Goal: Task Accomplishment & Management: Complete application form

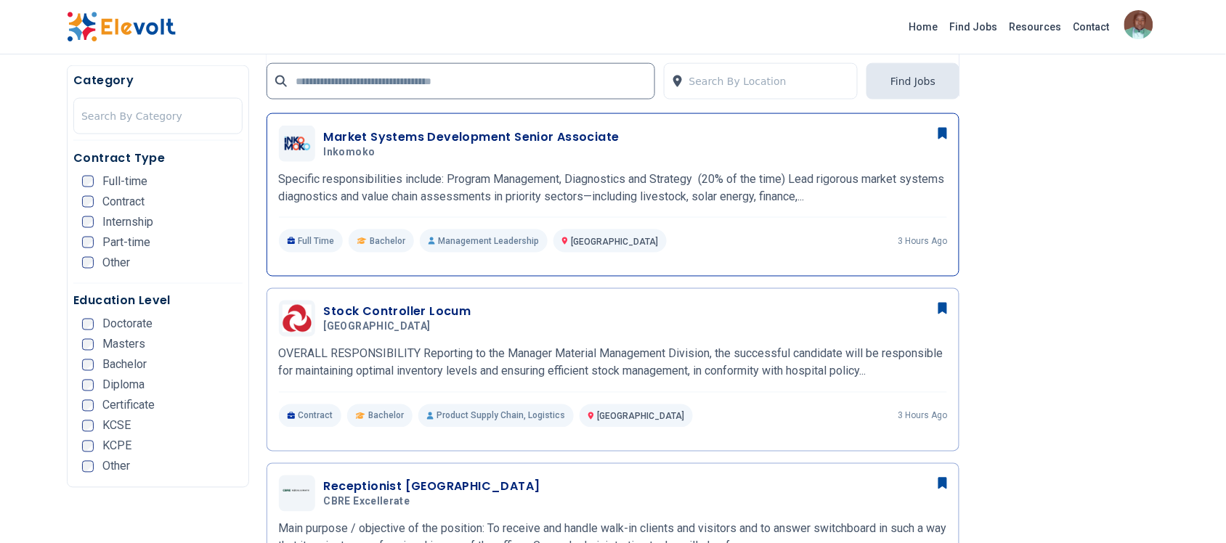
scroll to position [454, 0]
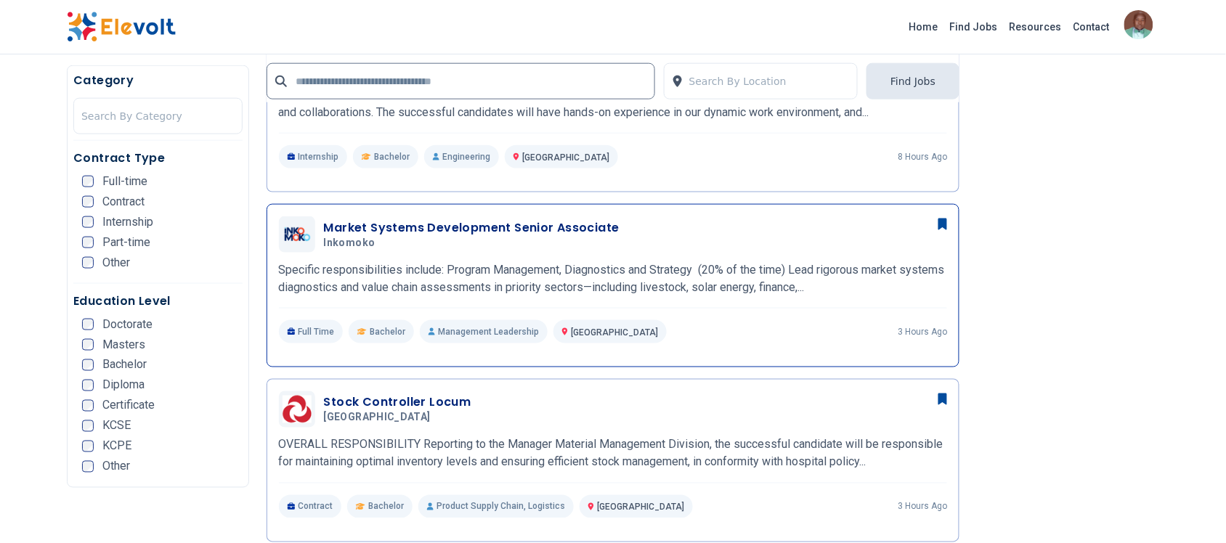
click at [372, 224] on h3 "Market Systems Development Senior Associate" at bounding box center [472, 227] width 296 height 17
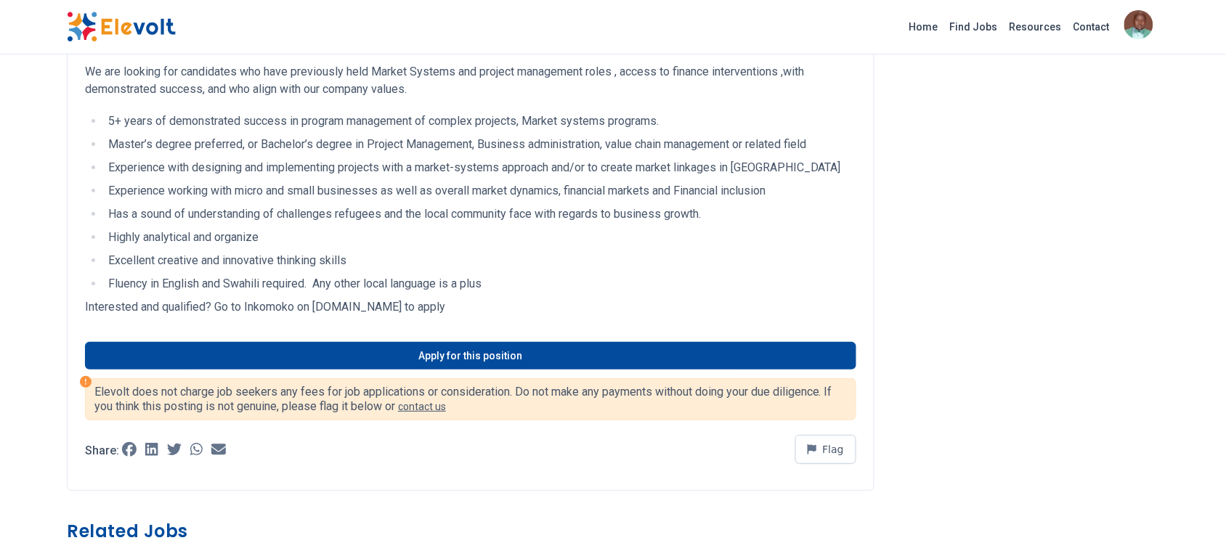
scroll to position [1543, 0]
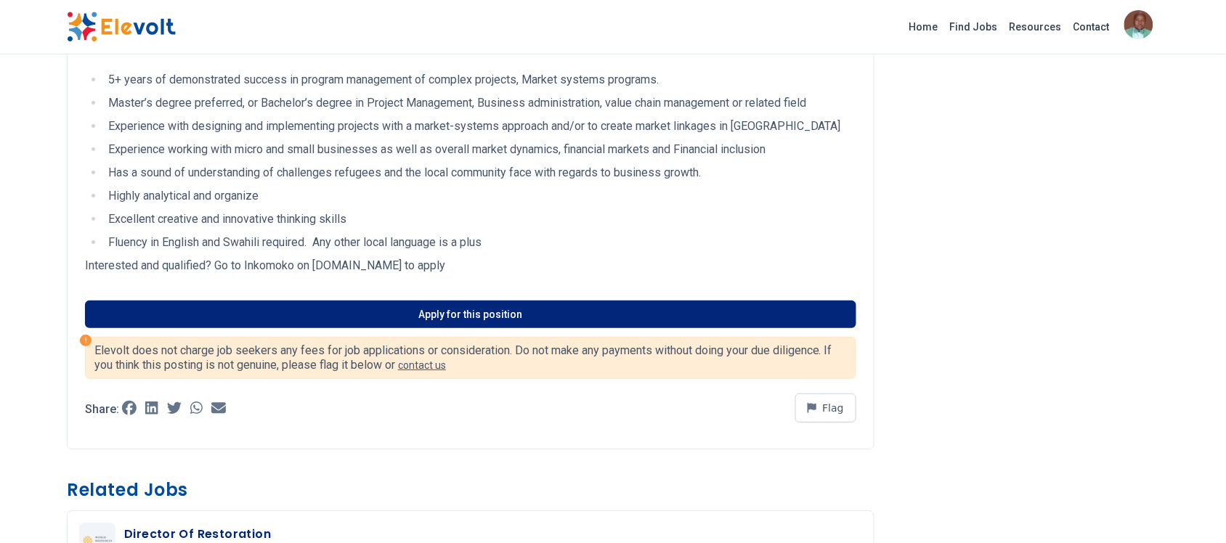
click at [415, 306] on link "Apply for this position" at bounding box center [470, 315] width 771 height 28
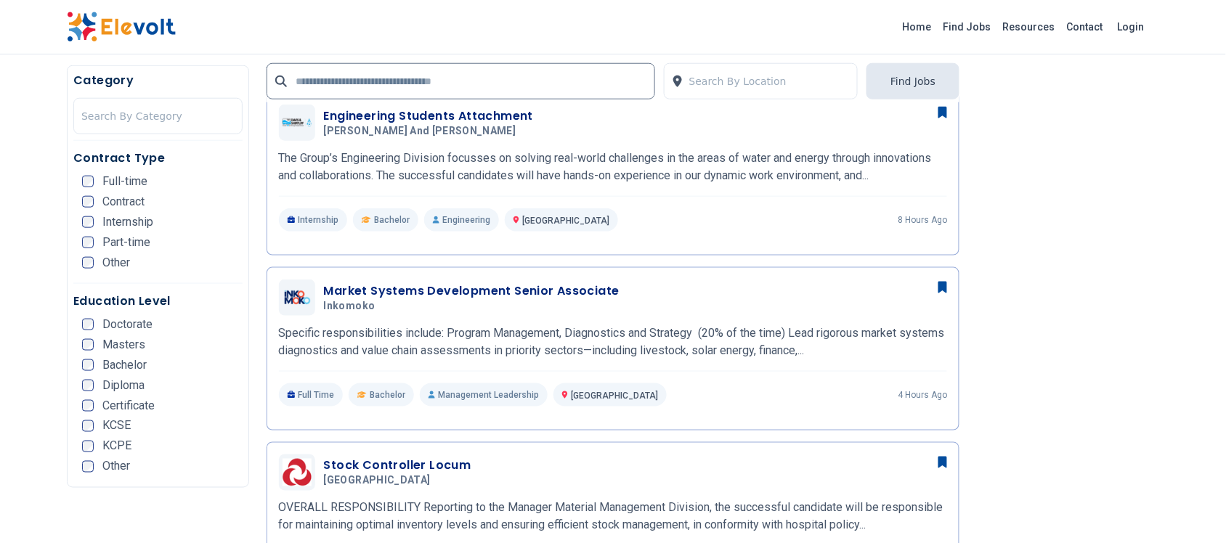
scroll to position [363, 0]
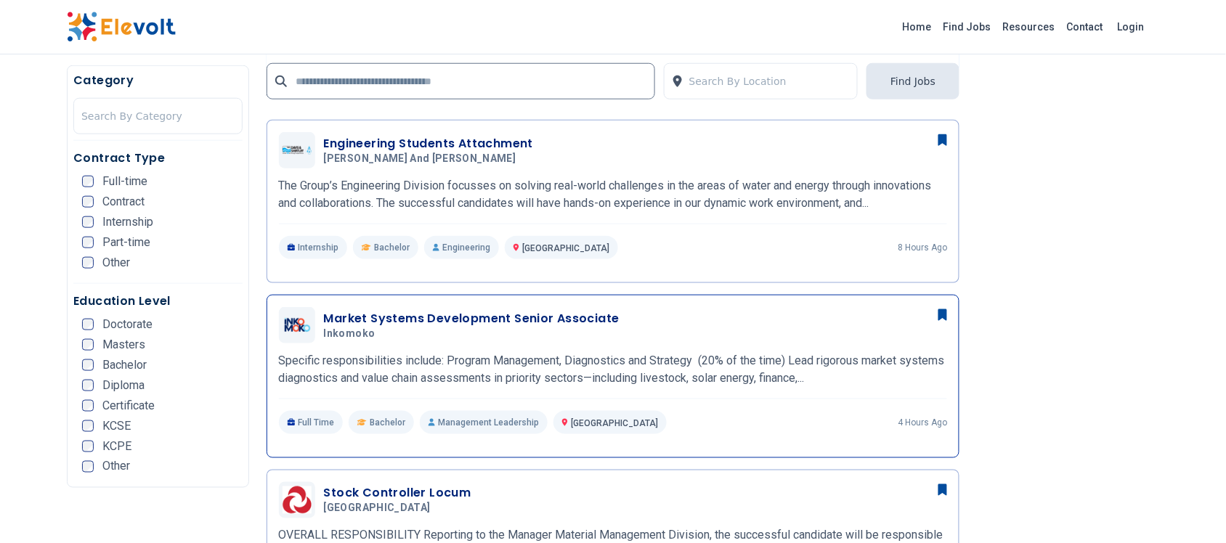
click at [939, 313] on icon at bounding box center [942, 315] width 9 height 12
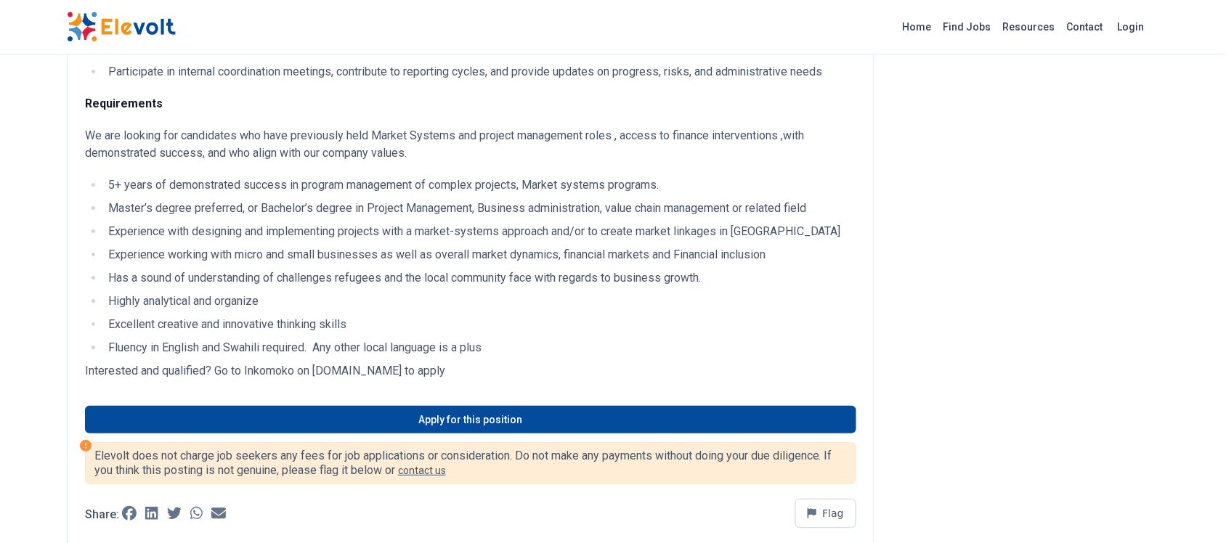
scroll to position [1453, 0]
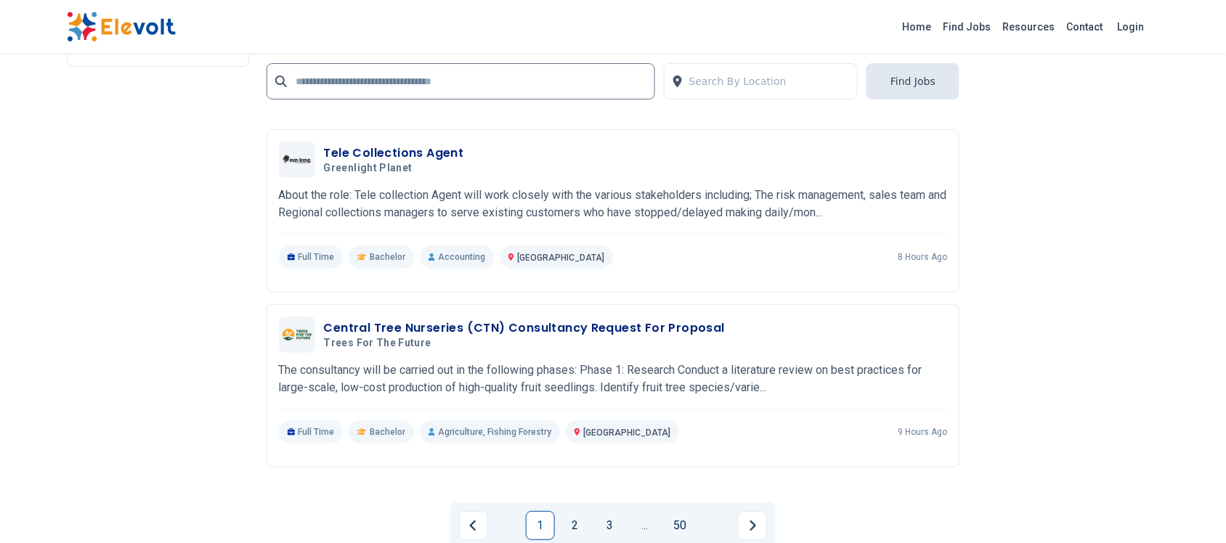
scroll to position [3178, 0]
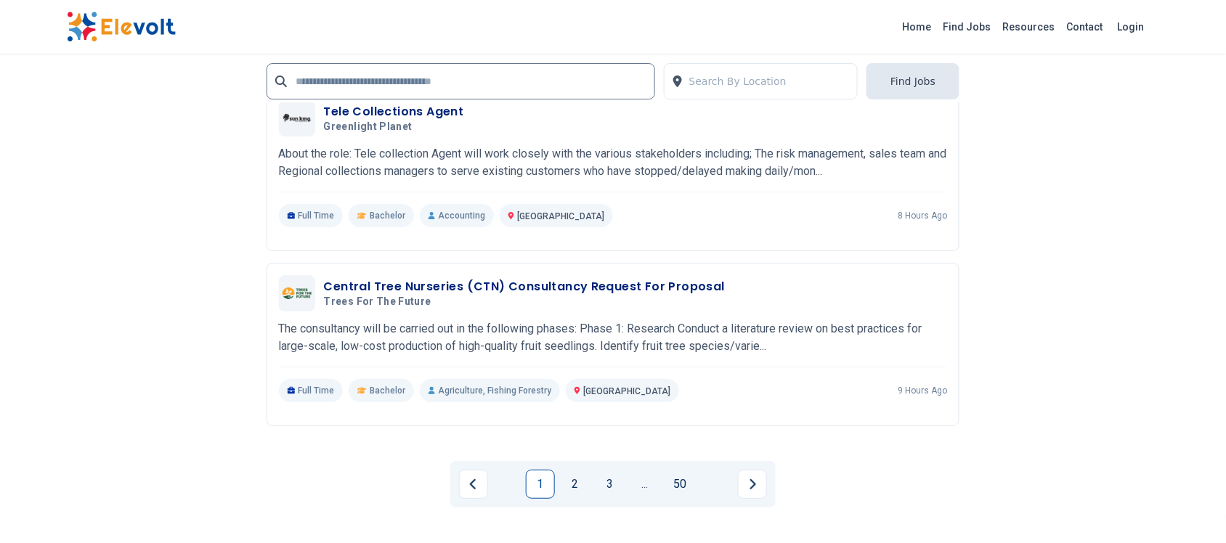
drag, startPoint x: 577, startPoint y: 479, endPoint x: 601, endPoint y: 439, distance: 46.2
click at [577, 478] on link "2" at bounding box center [575, 484] width 29 height 29
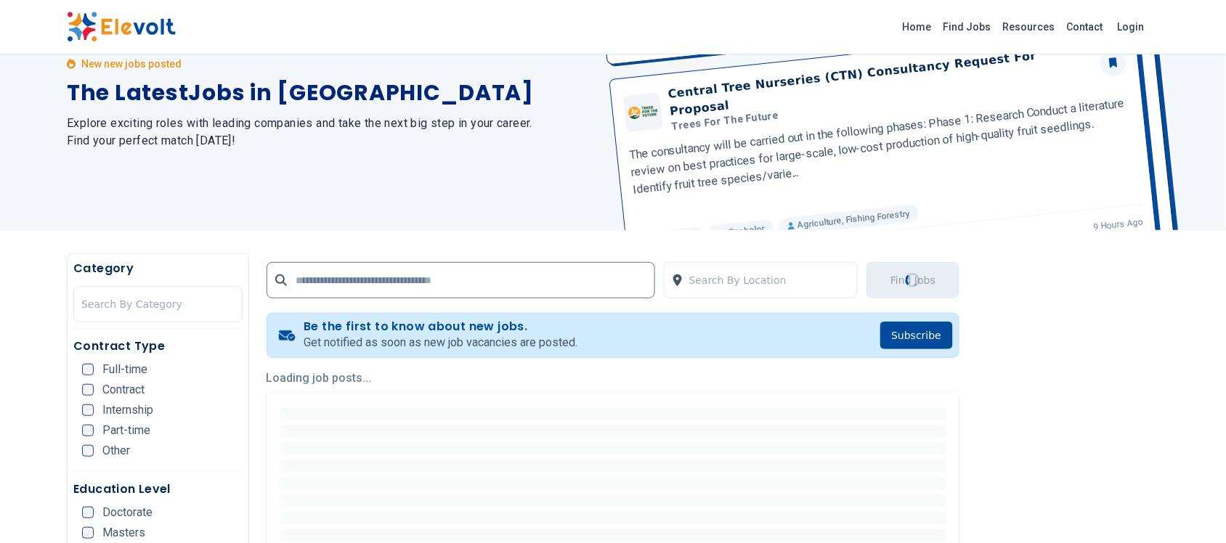
scroll to position [0, 0]
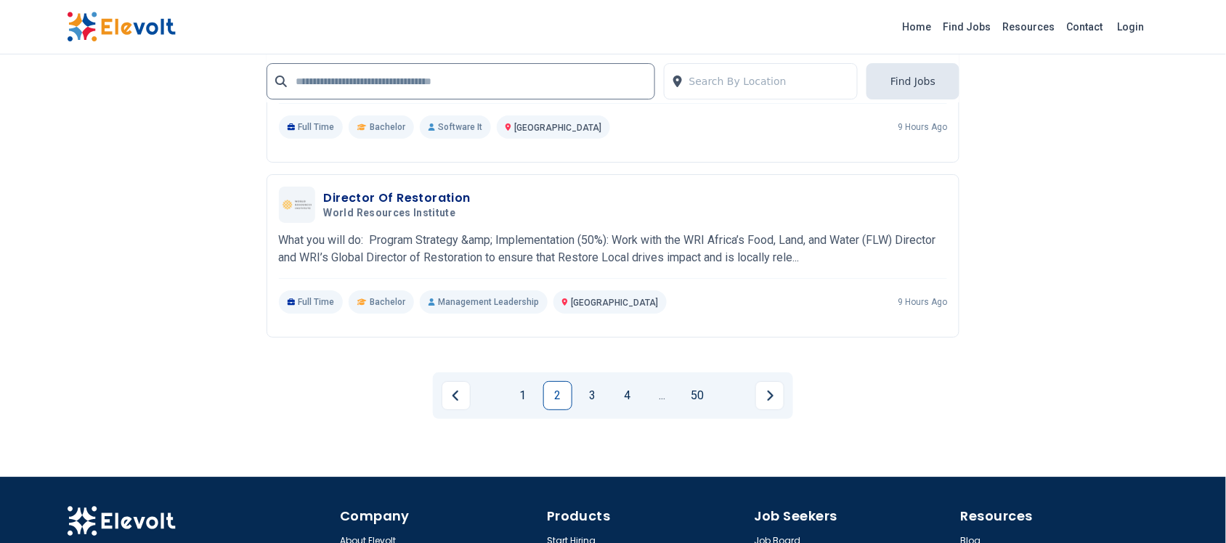
scroll to position [3178, 0]
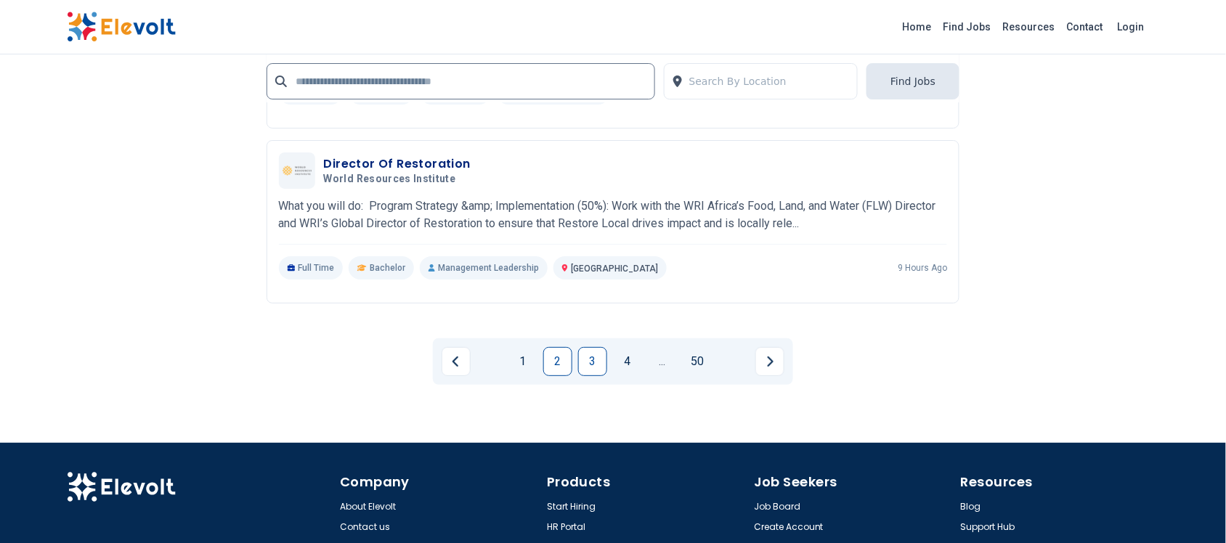
click at [585, 353] on link "3" at bounding box center [592, 361] width 29 height 29
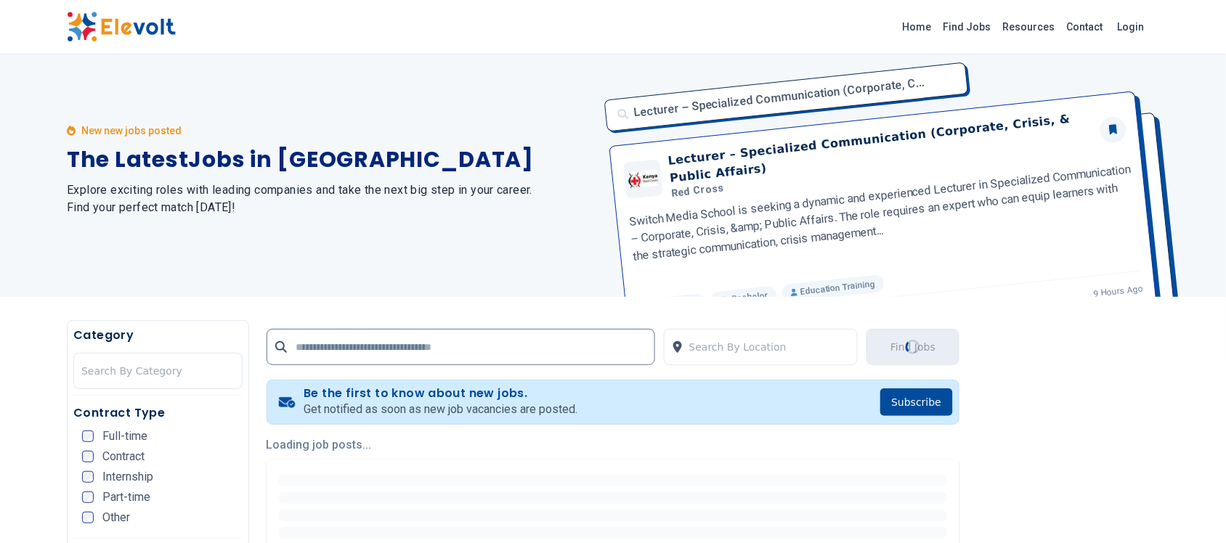
scroll to position [0, 0]
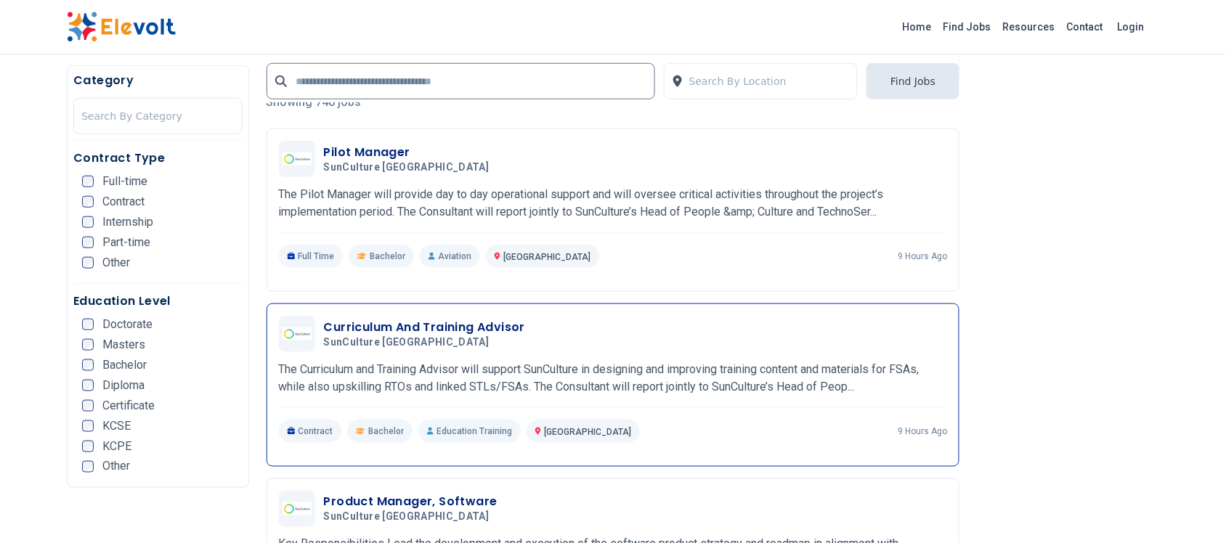
scroll to position [363, 0]
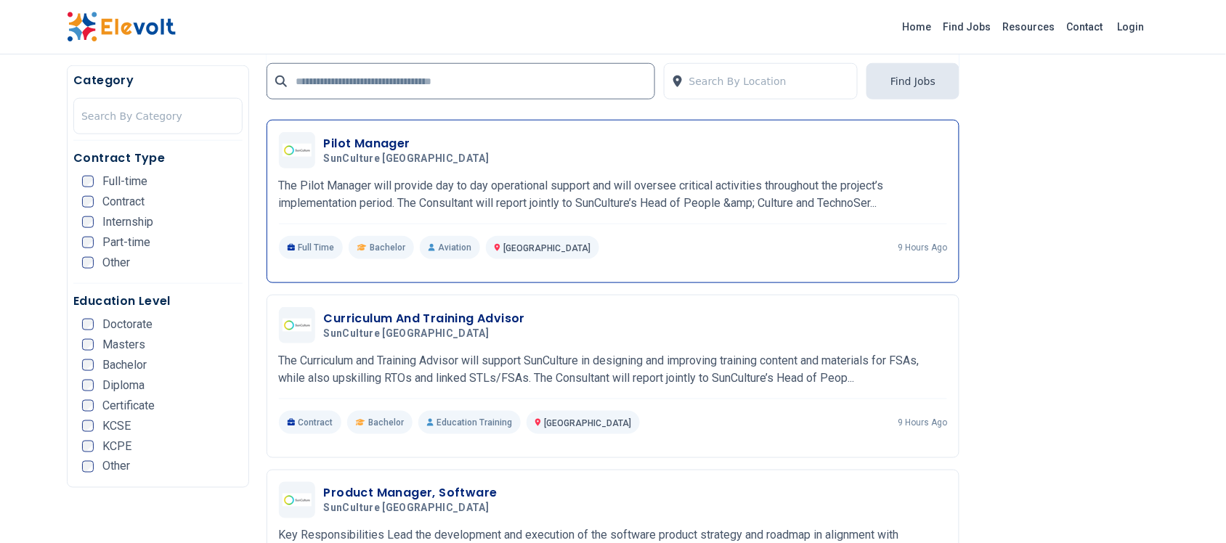
click at [385, 145] on h3 "Pilot Manager" at bounding box center [409, 143] width 171 height 17
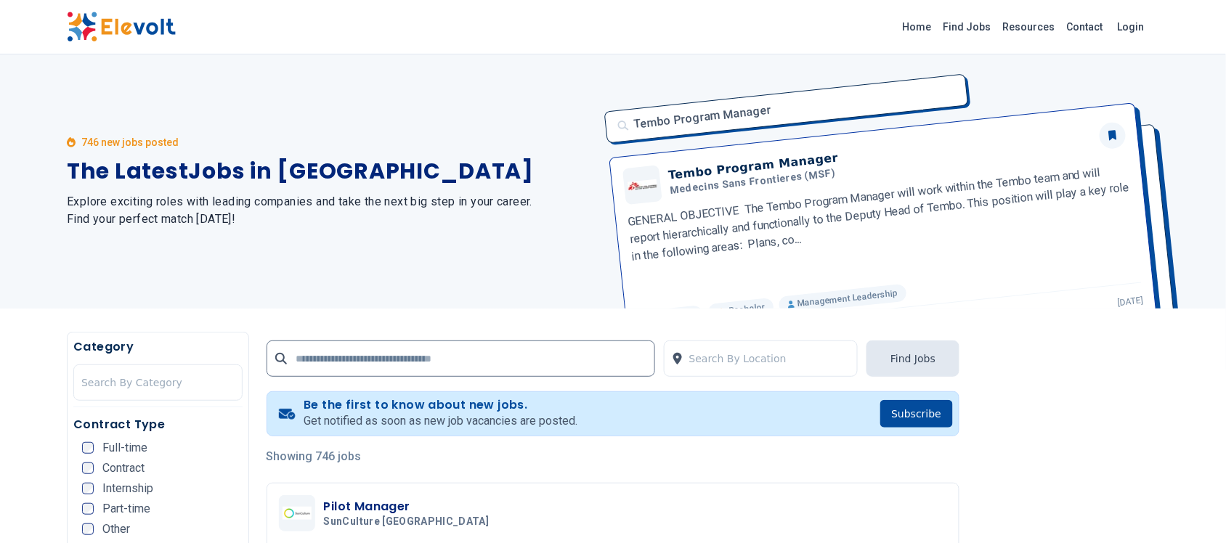
scroll to position [69, 0]
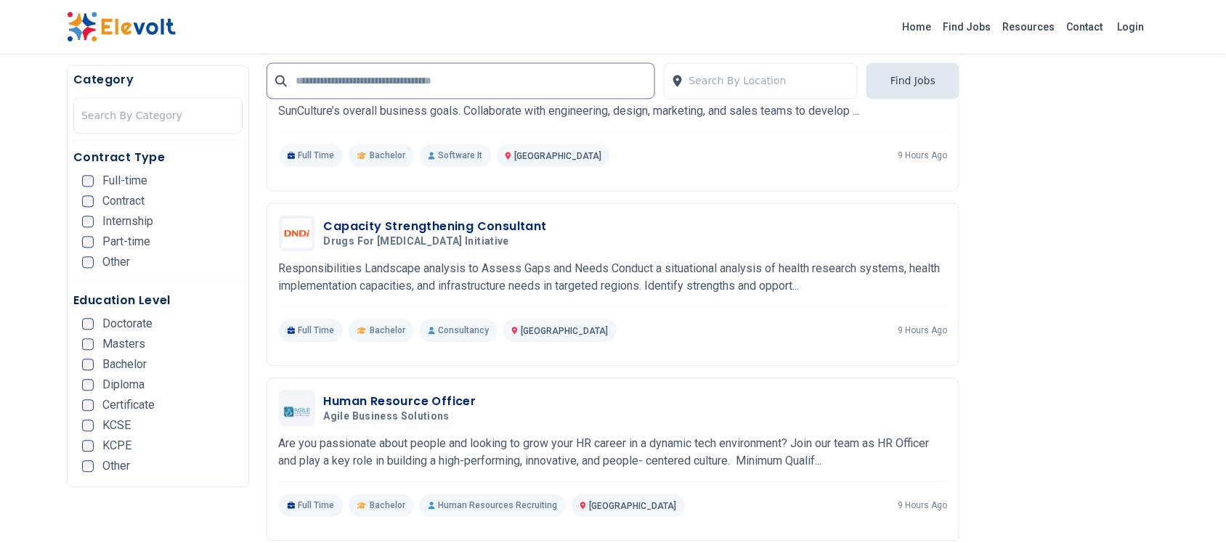
scroll to position [817, 0]
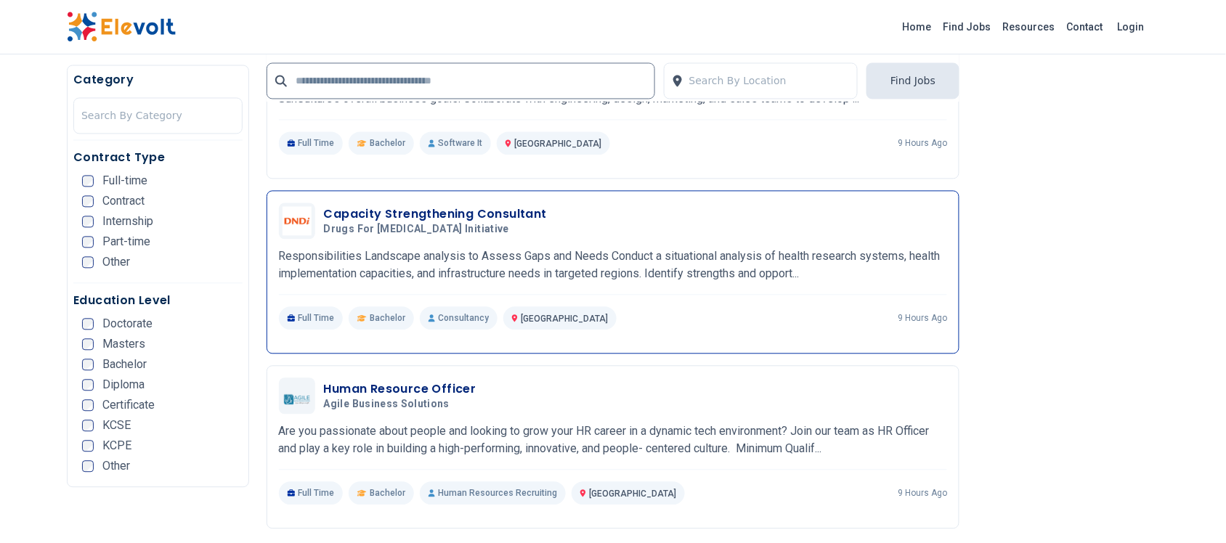
click at [387, 215] on h3 "Capacity Strengthening Consultant" at bounding box center [435, 214] width 223 height 17
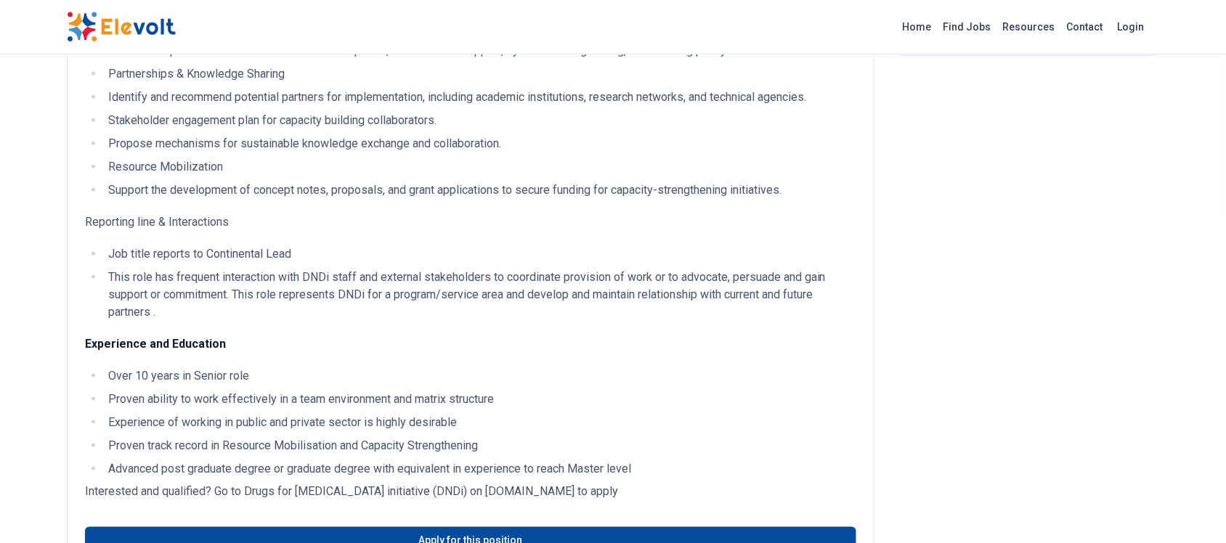
scroll to position [363, 0]
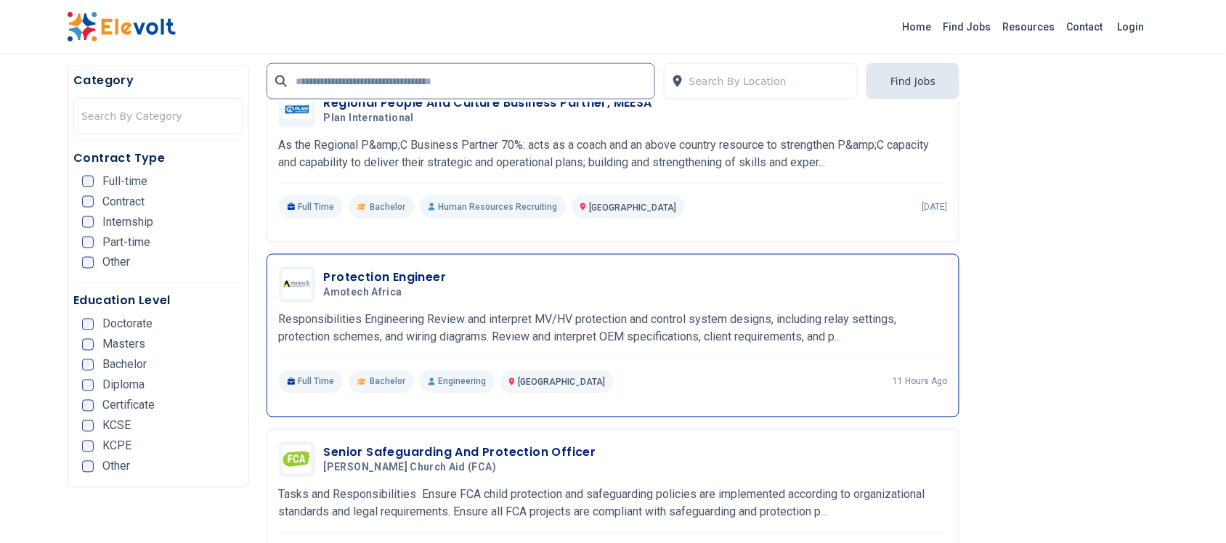
scroll to position [1997, 0]
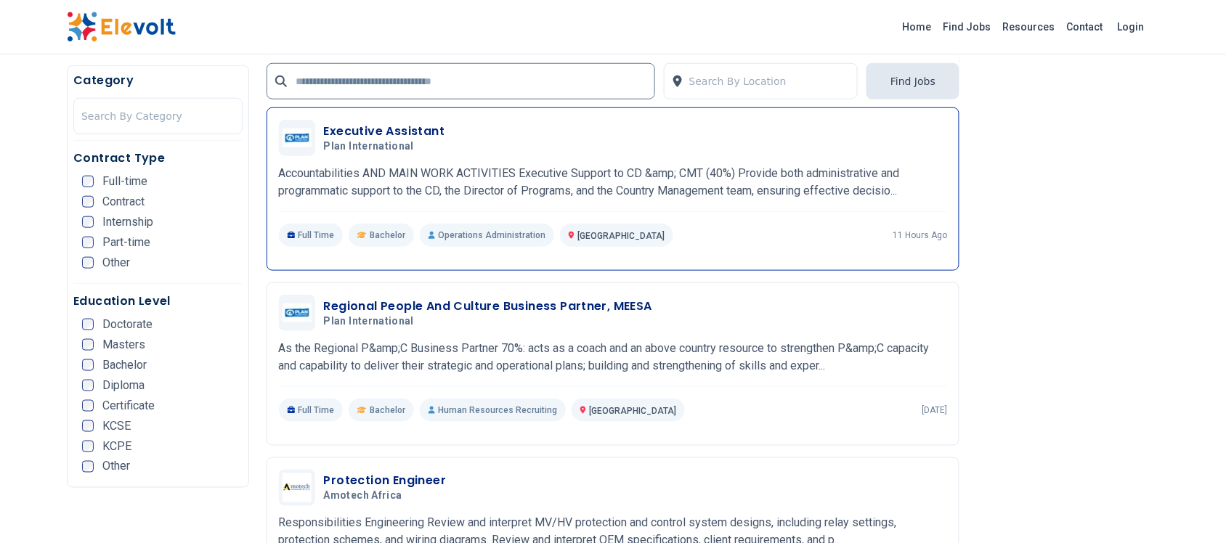
click at [383, 125] on h3 "Executive Assistant" at bounding box center [384, 131] width 121 height 17
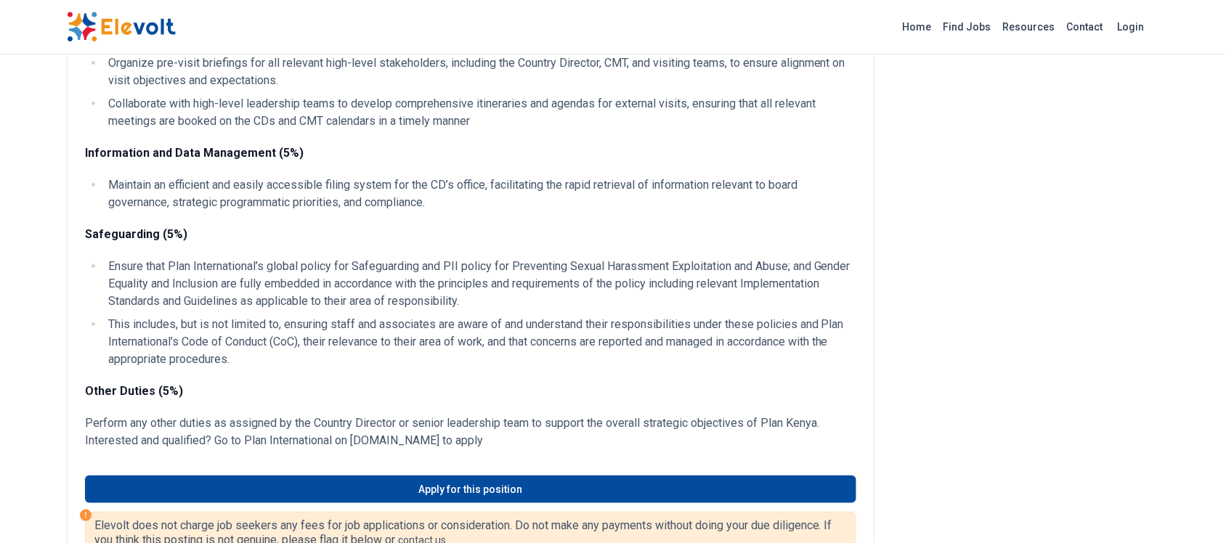
scroll to position [1816, 0]
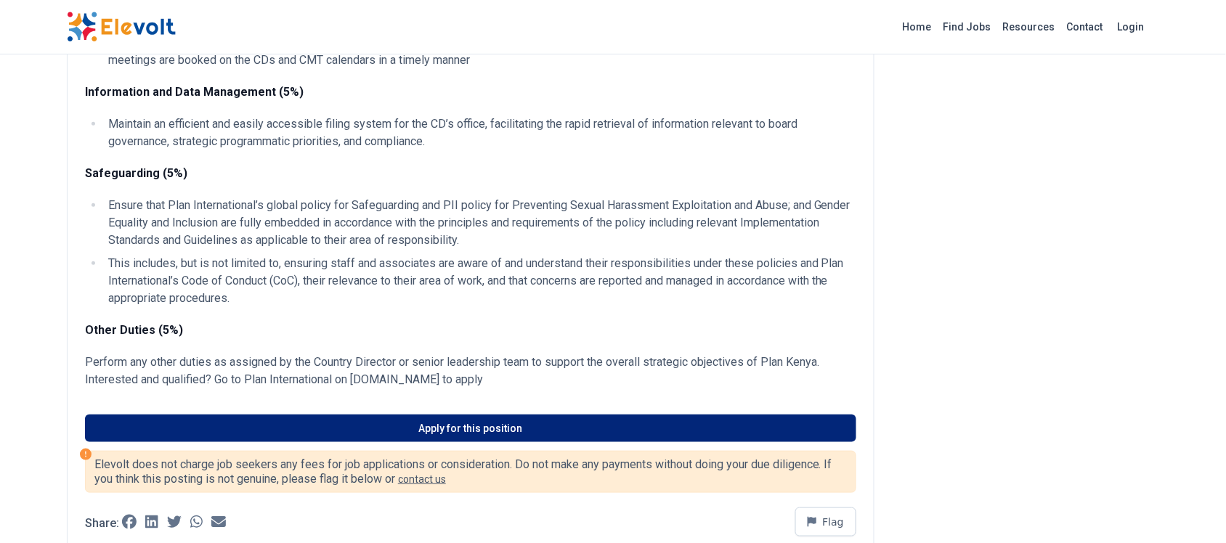
click at [444, 442] on link "Apply for this position" at bounding box center [470, 429] width 771 height 28
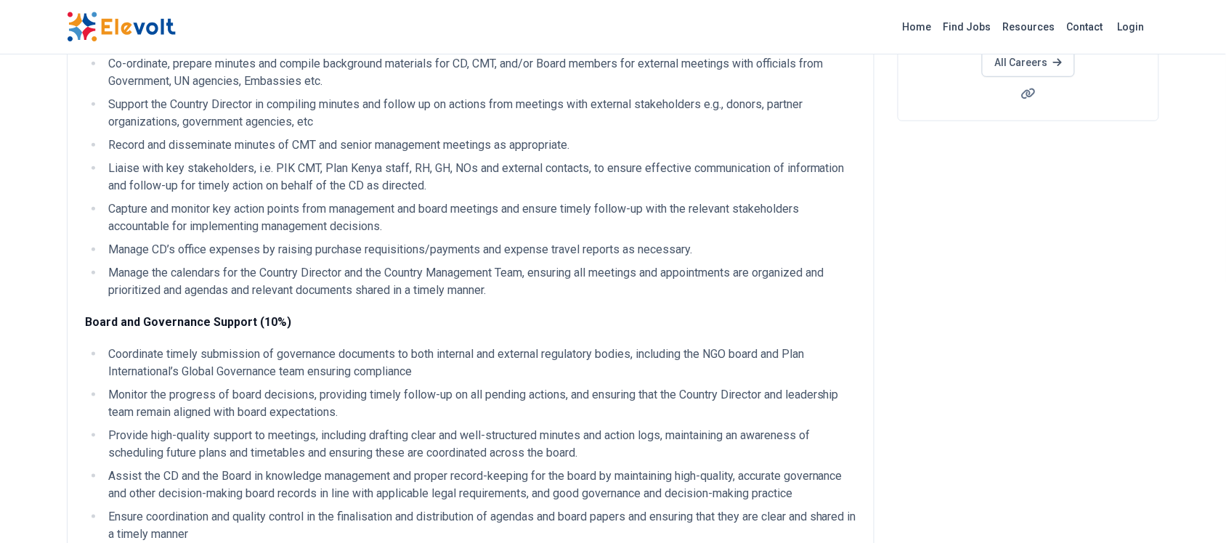
scroll to position [0, 0]
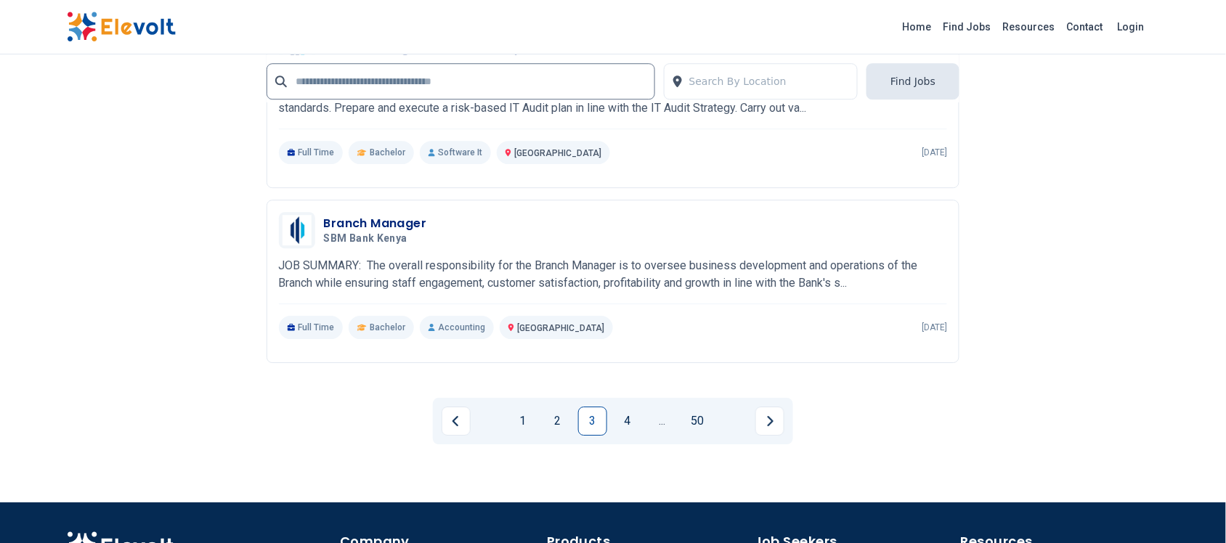
scroll to position [2814, 0]
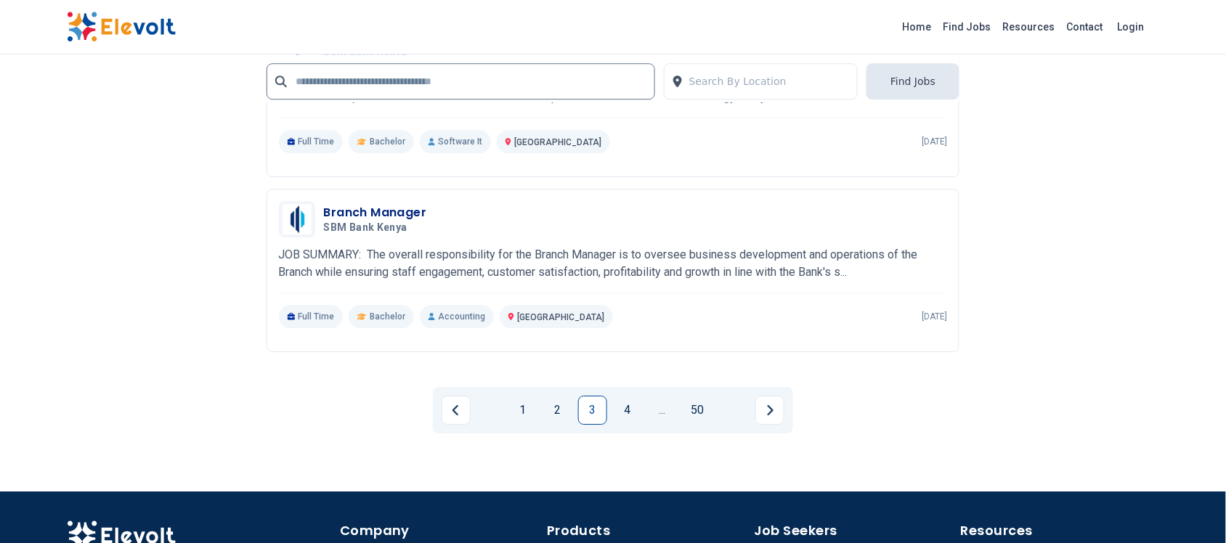
click at [625, 407] on link "4" at bounding box center [627, 410] width 29 height 29
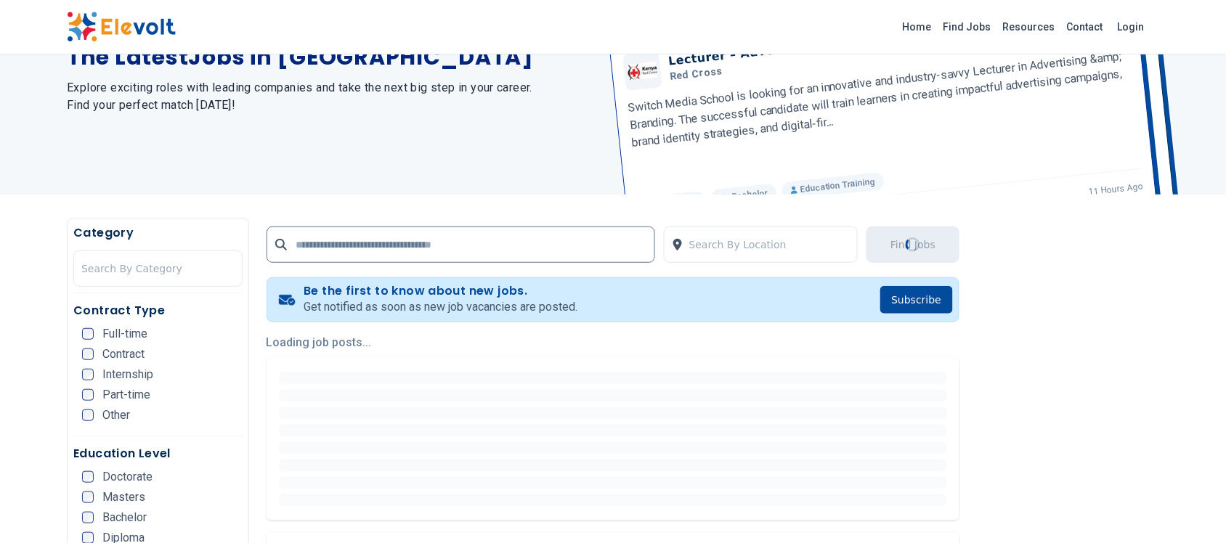
scroll to position [0, 0]
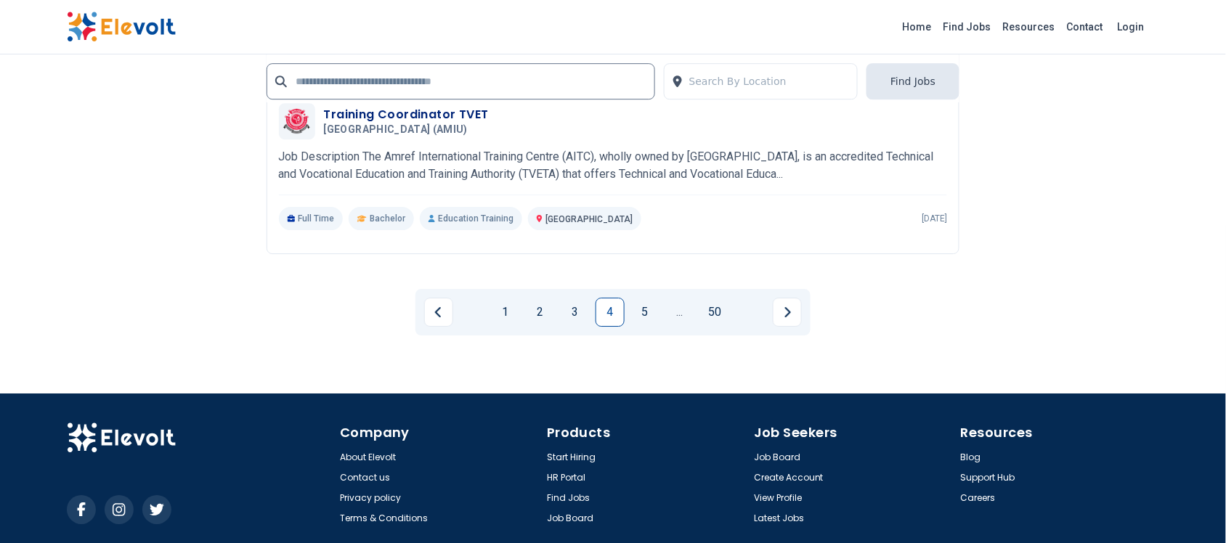
scroll to position [2968, 0]
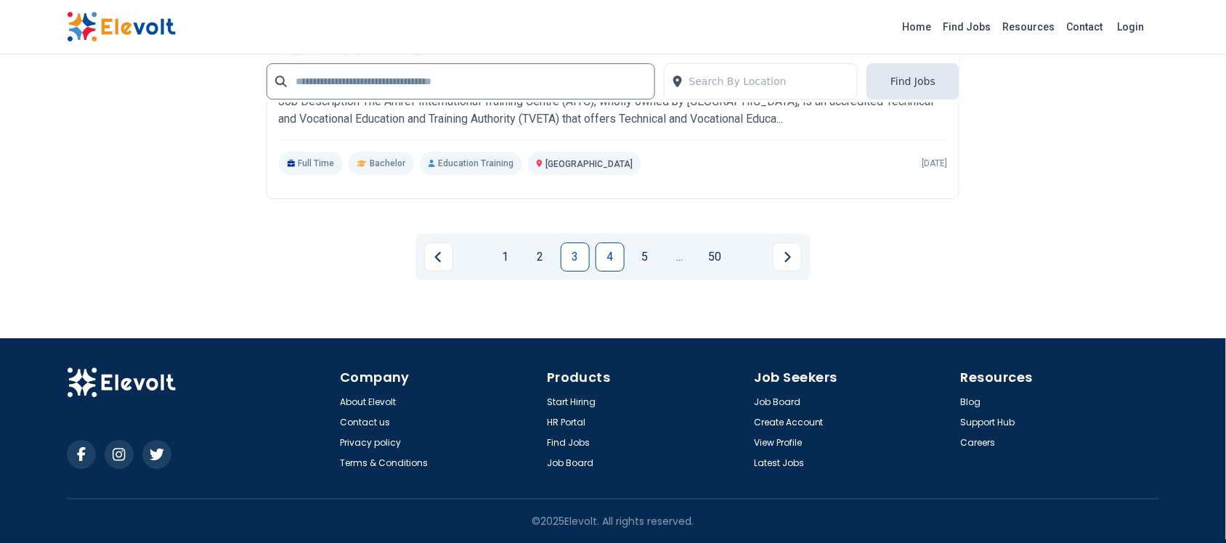
click at [575, 253] on link "3" at bounding box center [575, 257] width 29 height 29
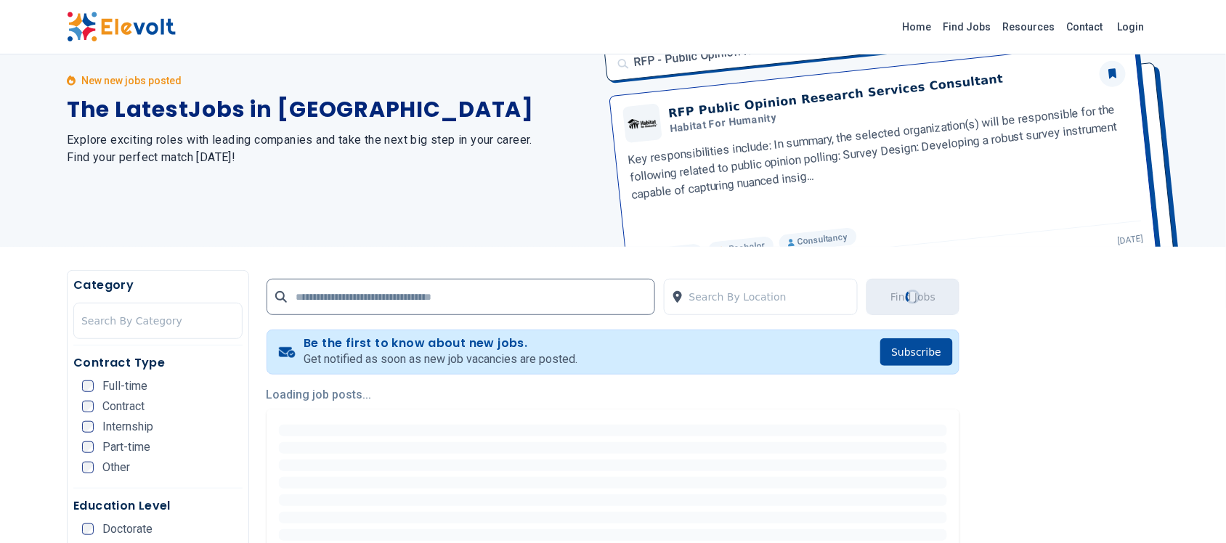
scroll to position [182, 0]
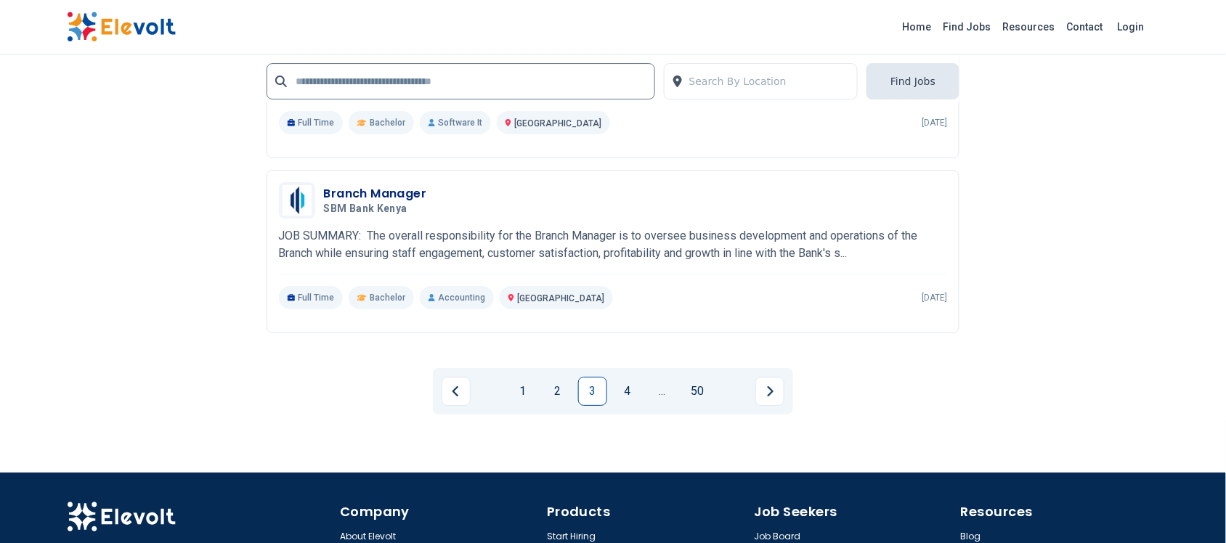
scroll to position [3221, 0]
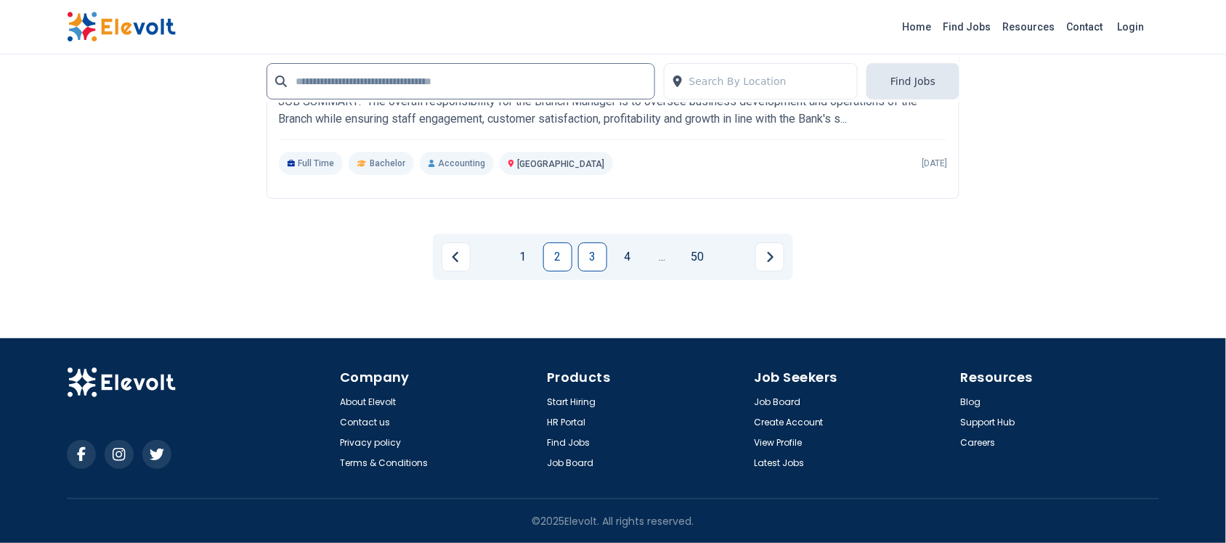
click at [552, 251] on link "2" at bounding box center [557, 257] width 29 height 29
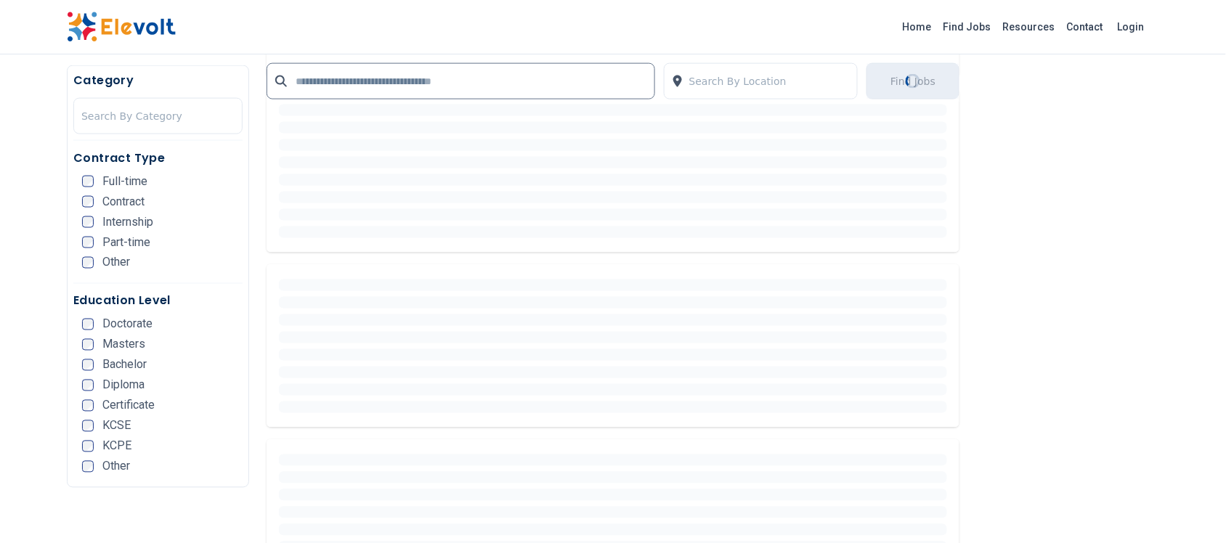
scroll to position [0, 0]
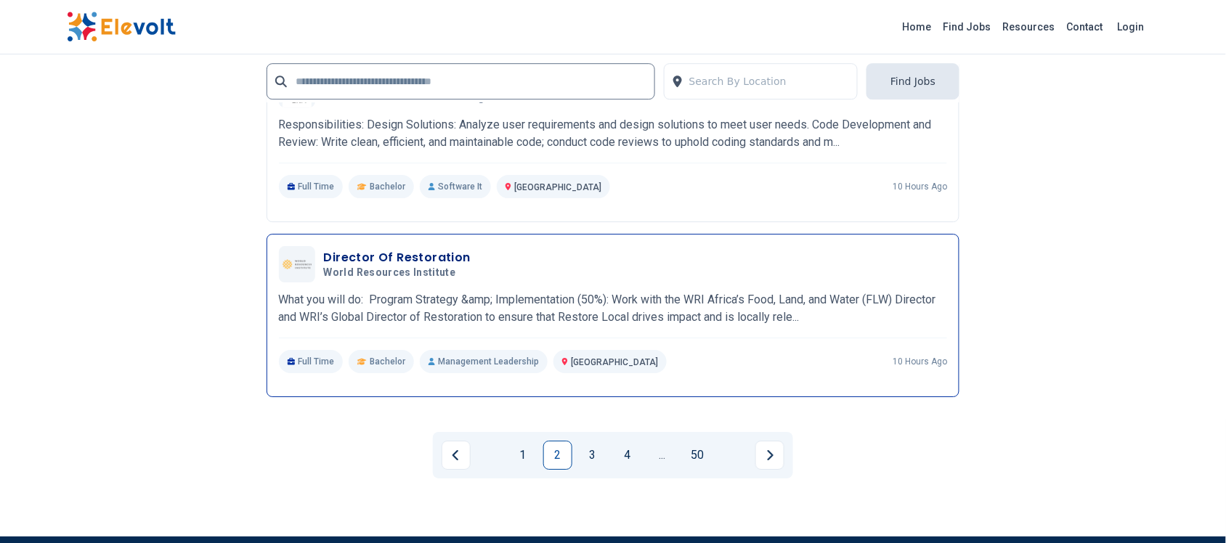
scroll to position [2905, 0]
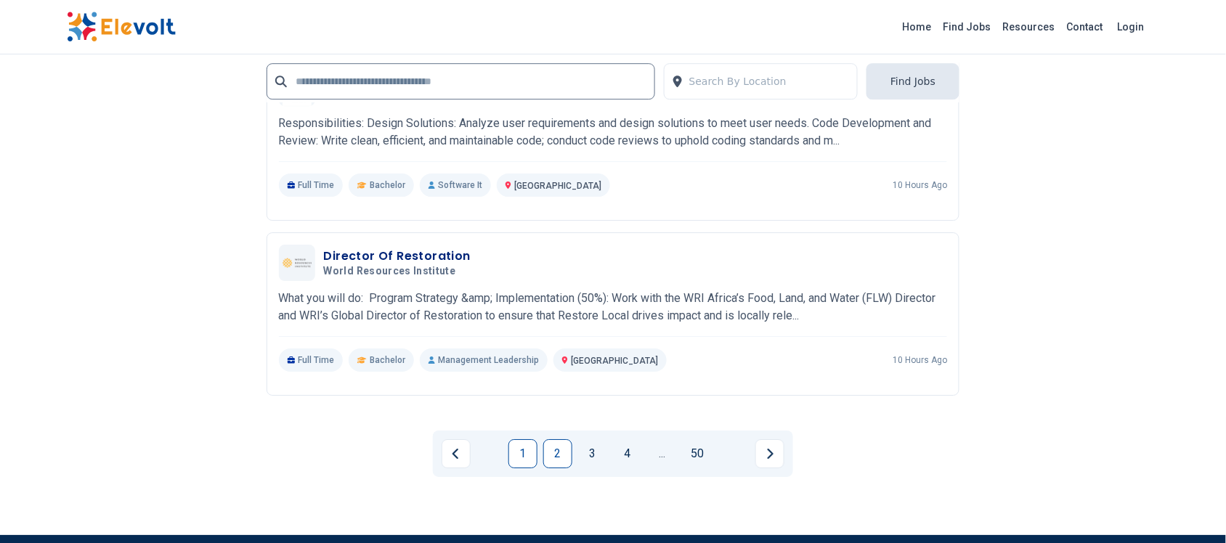
click at [527, 440] on link "1" at bounding box center [522, 453] width 29 height 29
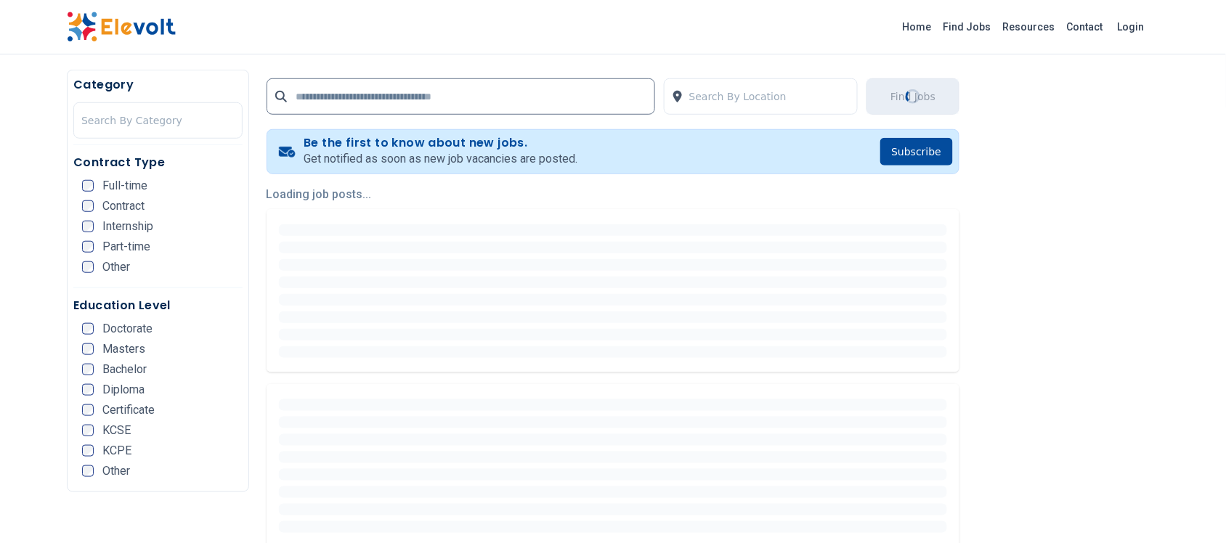
scroll to position [0, 0]
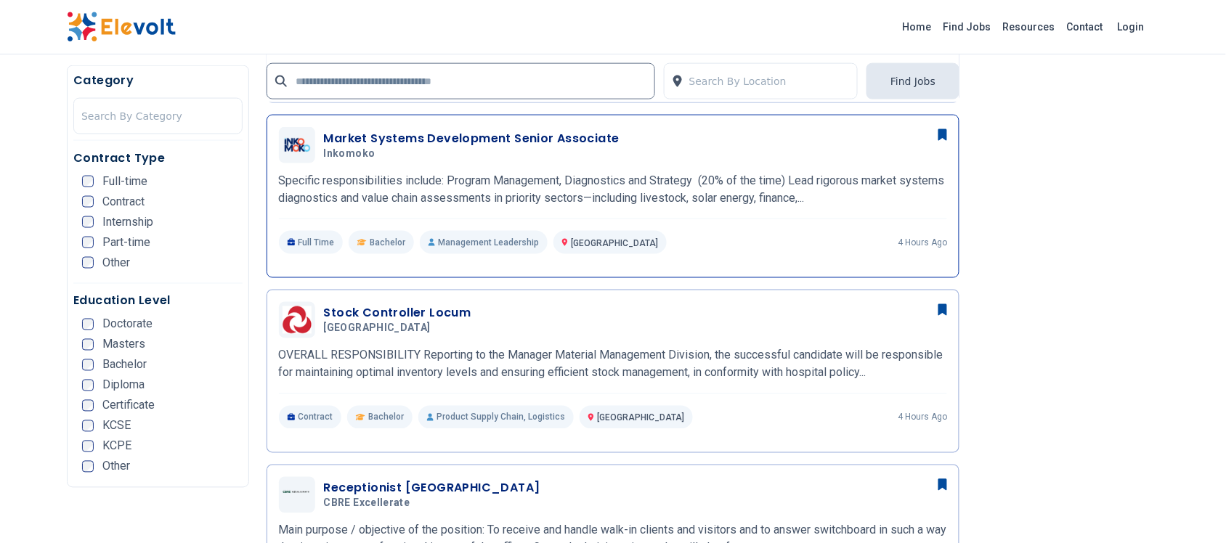
scroll to position [545, 0]
click at [383, 136] on h3 "Market Systems Development Senior Associate" at bounding box center [472, 137] width 296 height 17
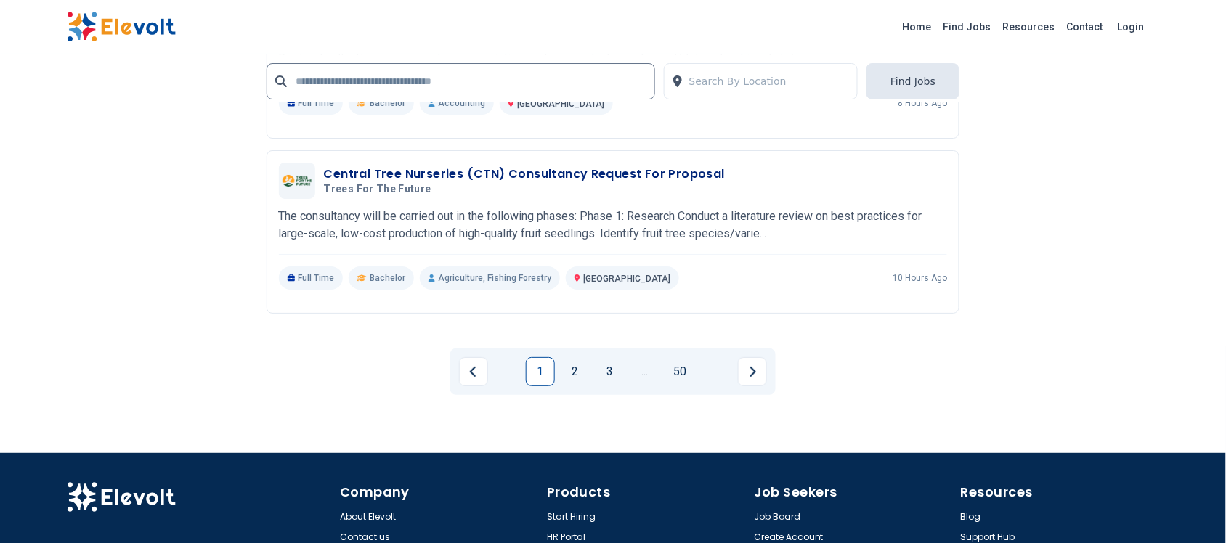
scroll to position [3178, 0]
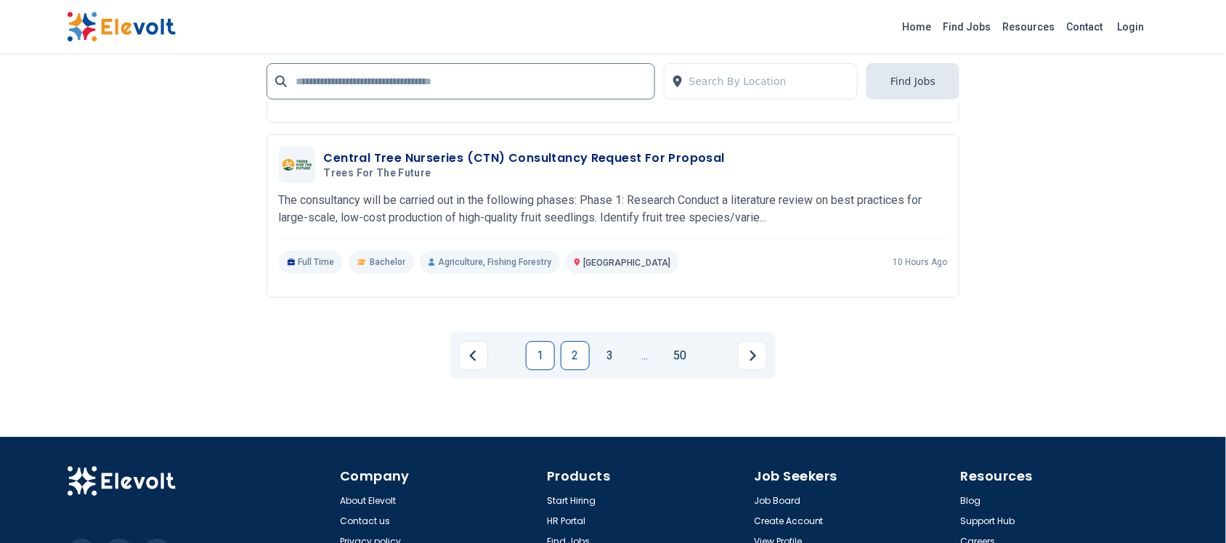
click at [572, 354] on link "2" at bounding box center [575, 355] width 29 height 29
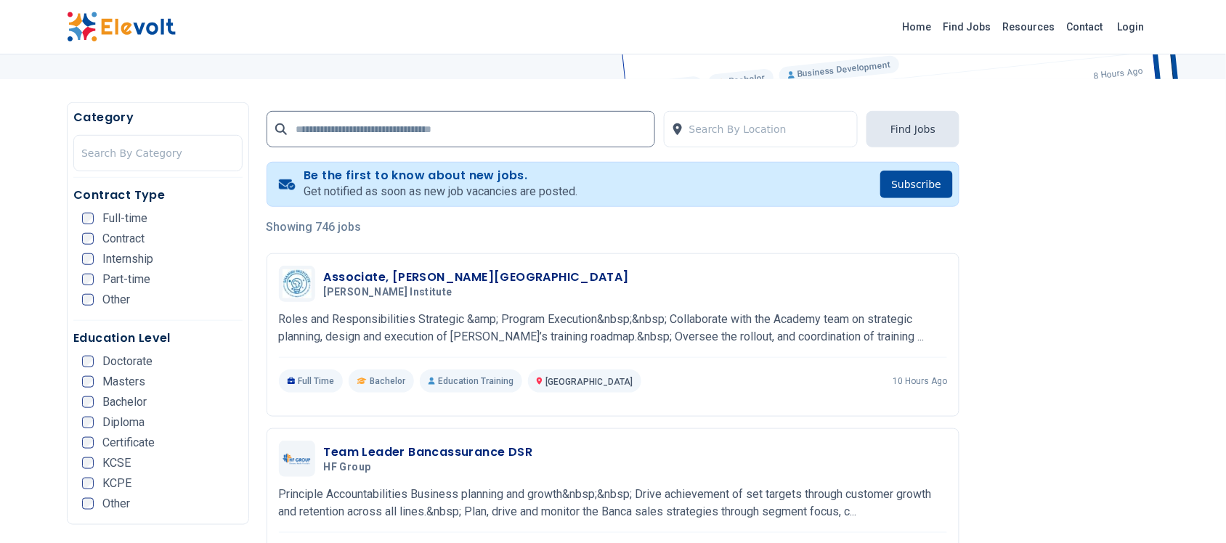
scroll to position [272, 0]
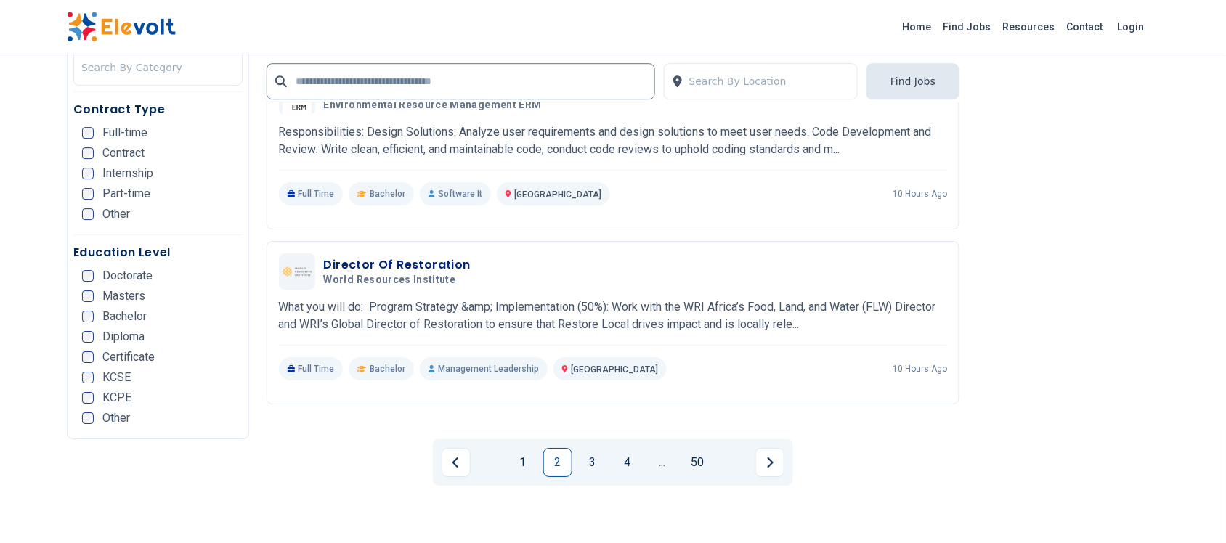
scroll to position [2996, 0]
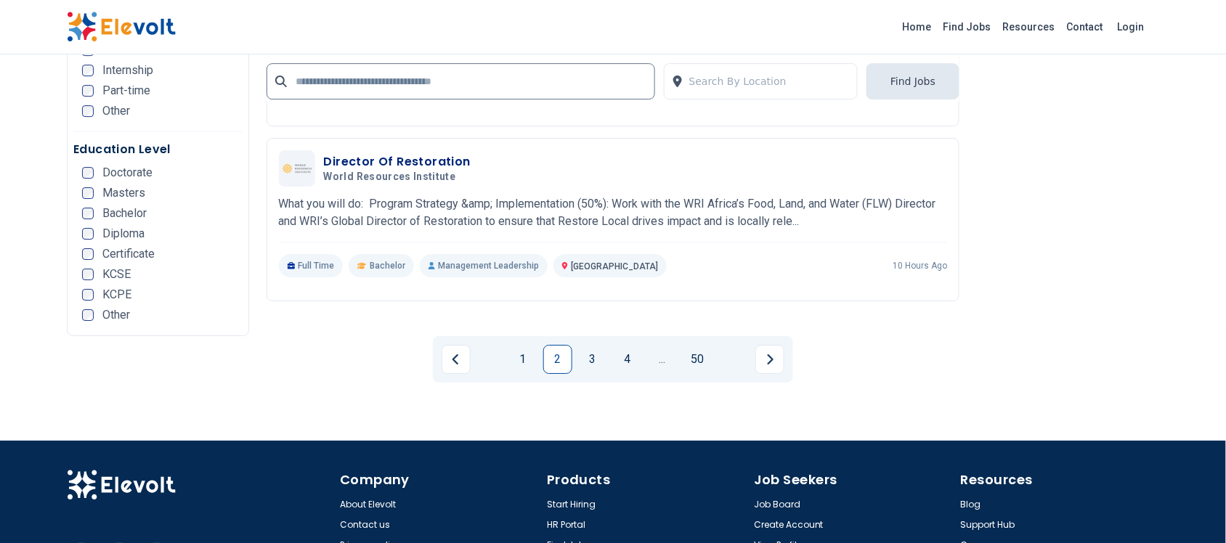
click at [599, 346] on link "3" at bounding box center [592, 359] width 29 height 29
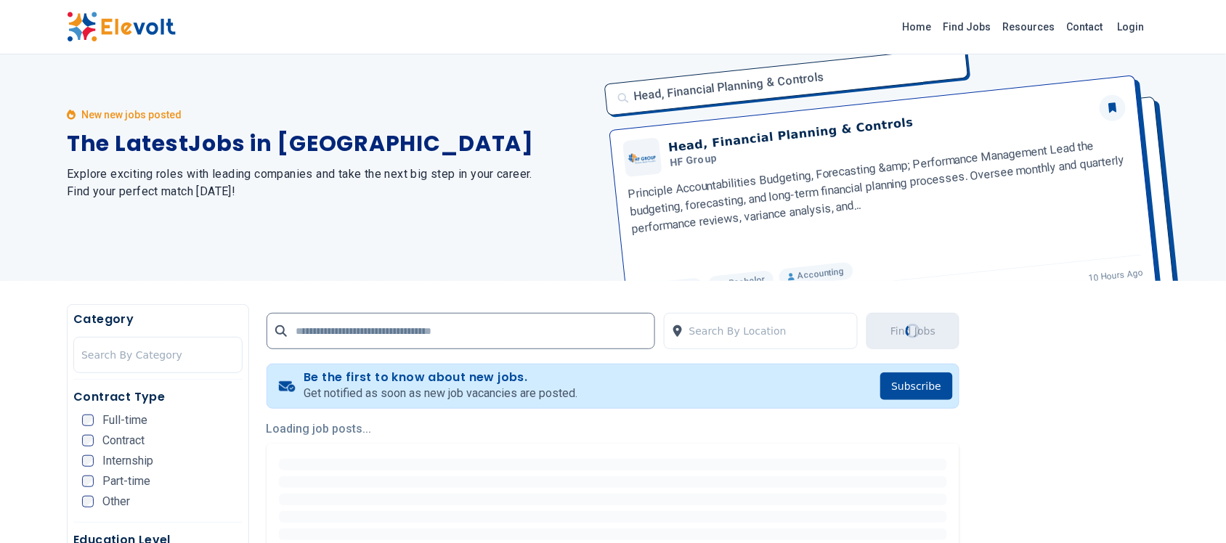
scroll to position [0, 0]
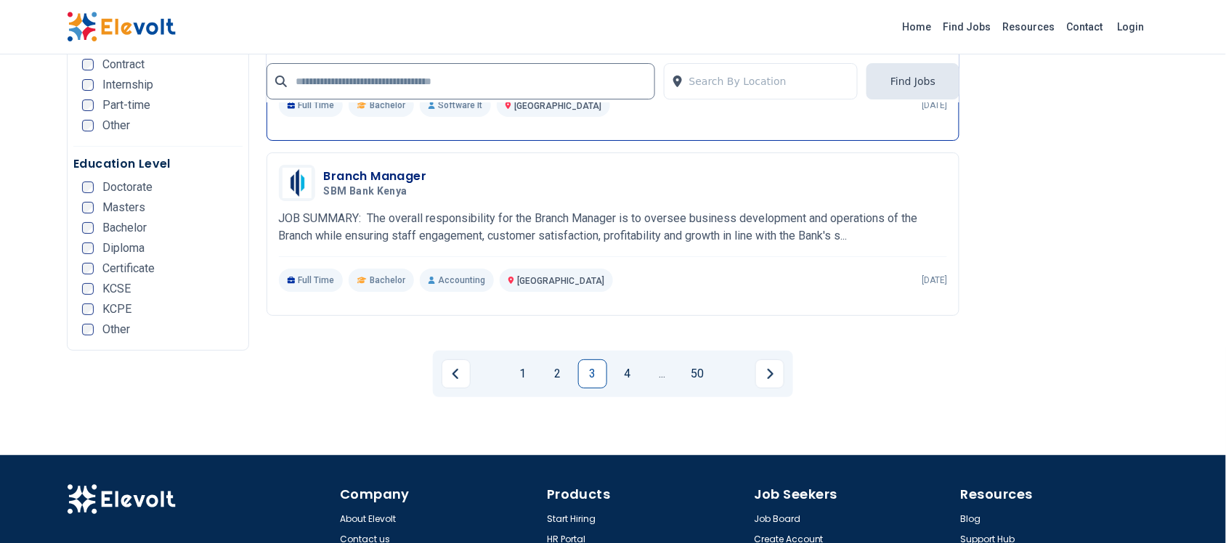
scroll to position [3178, 0]
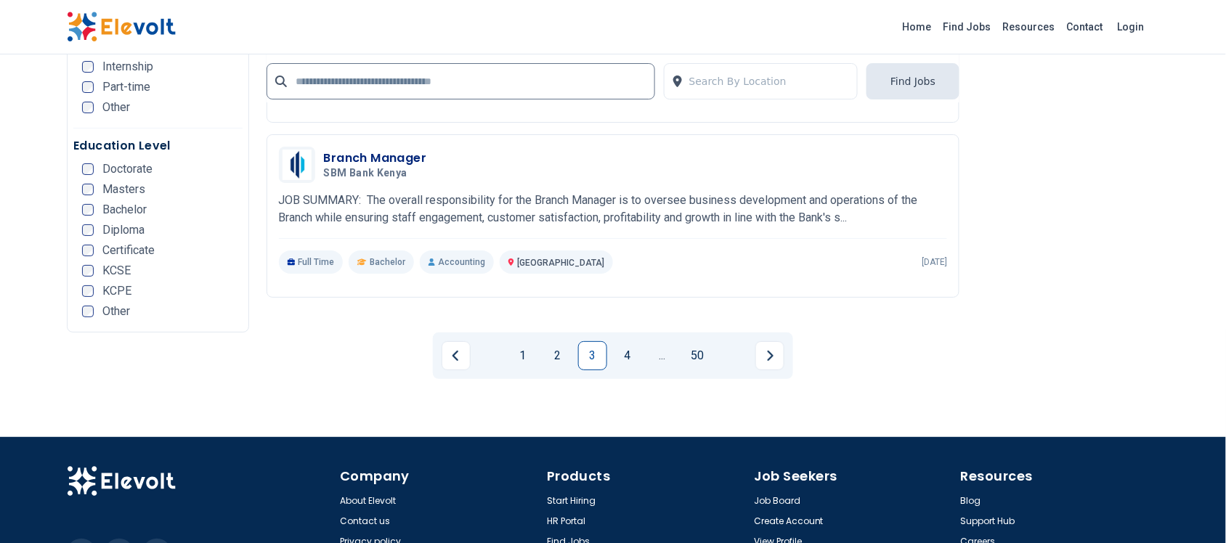
click at [625, 364] on link "4" at bounding box center [627, 355] width 29 height 29
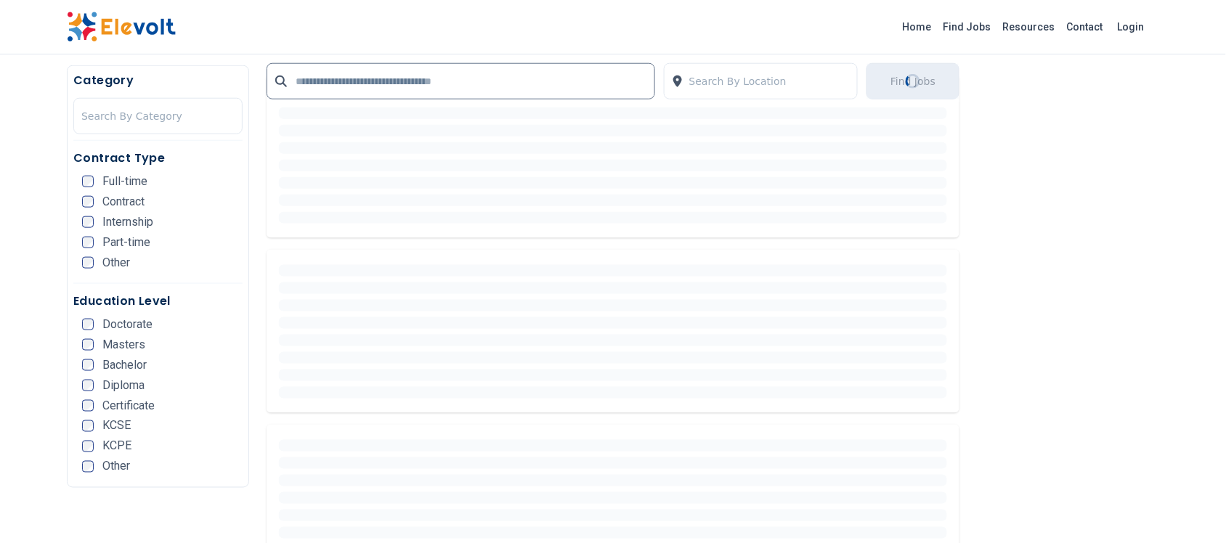
scroll to position [0, 0]
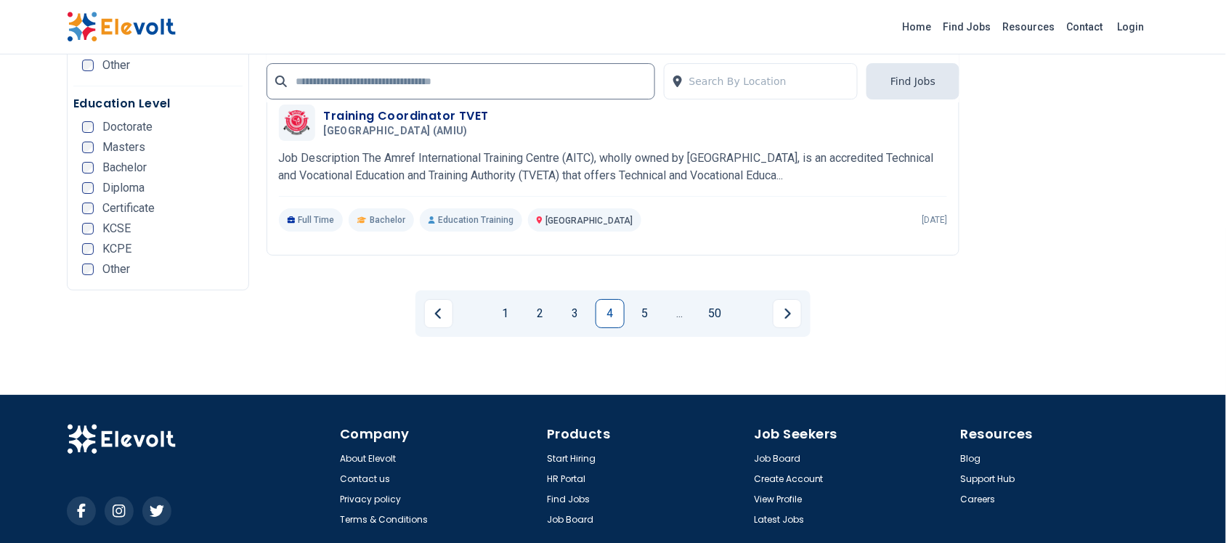
scroll to position [3152, 0]
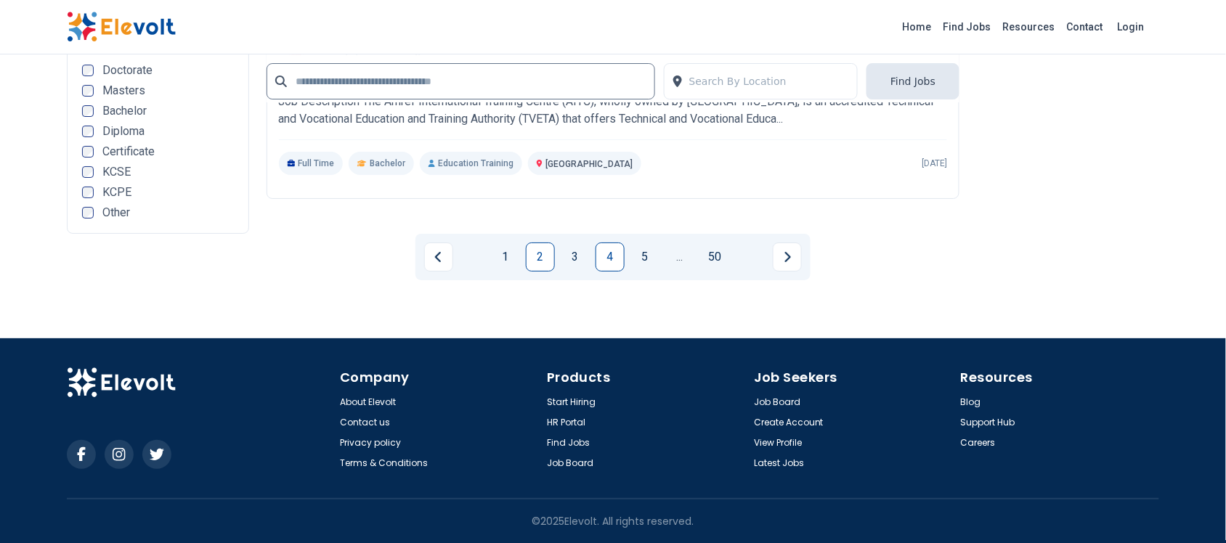
click at [540, 263] on link "2" at bounding box center [540, 257] width 29 height 29
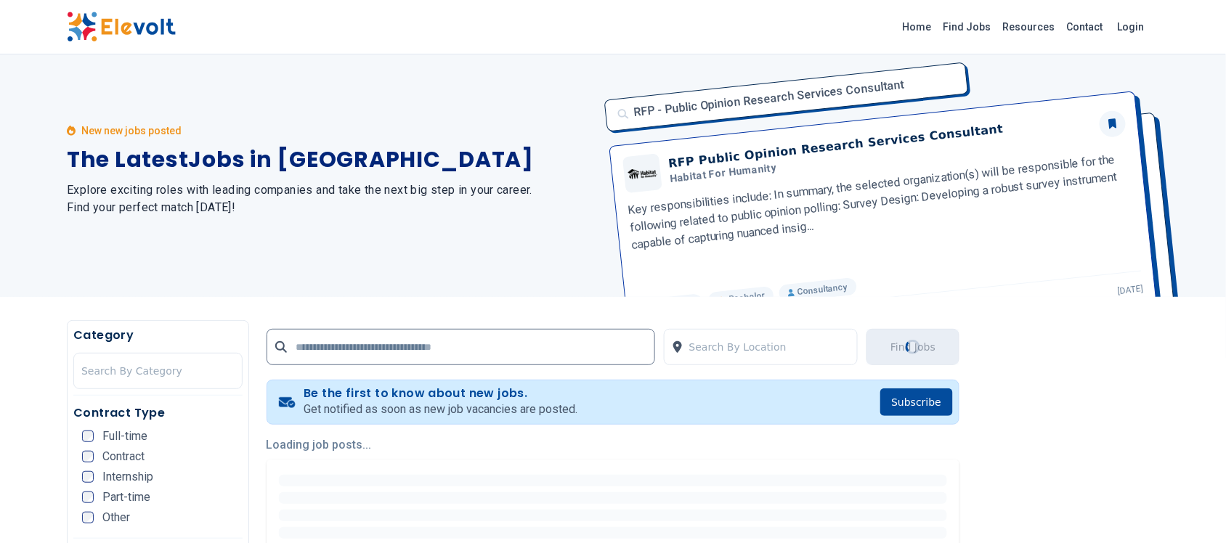
scroll to position [0, 0]
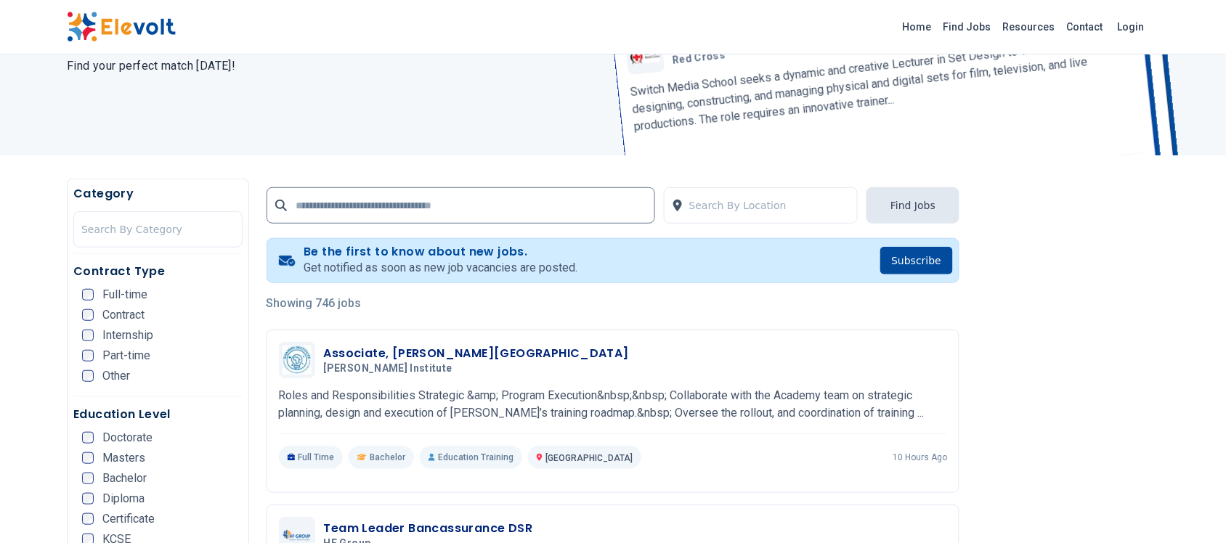
scroll to position [182, 0]
